Goal: Task Accomplishment & Management: Manage account settings

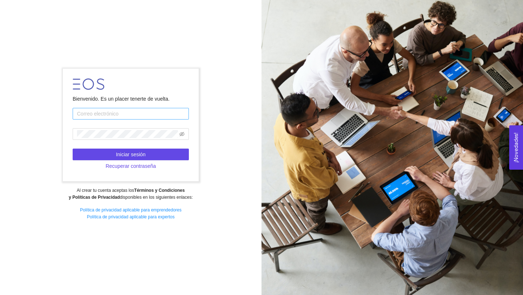
click at [177, 117] on input "text" at bounding box center [131, 114] width 116 height 12
type input "[EMAIL_ADDRESS][PERSON_NAME][DOMAIN_NAME]"
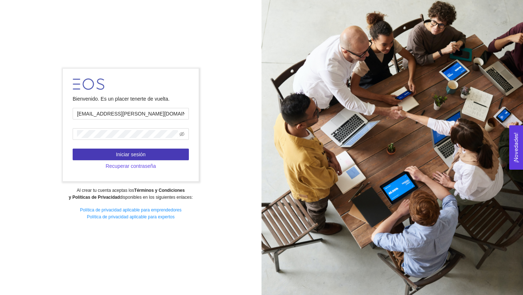
click at [161, 150] on button "Iniciar sesión" at bounding box center [131, 155] width 116 height 12
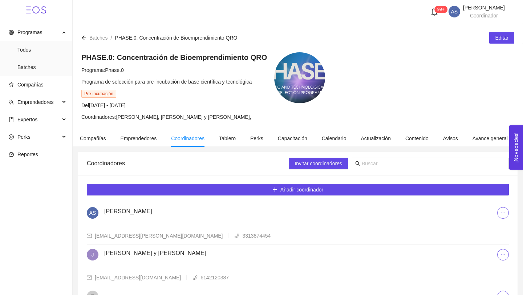
scroll to position [66, 0]
